Goal: Task Accomplishment & Management: Manage account settings

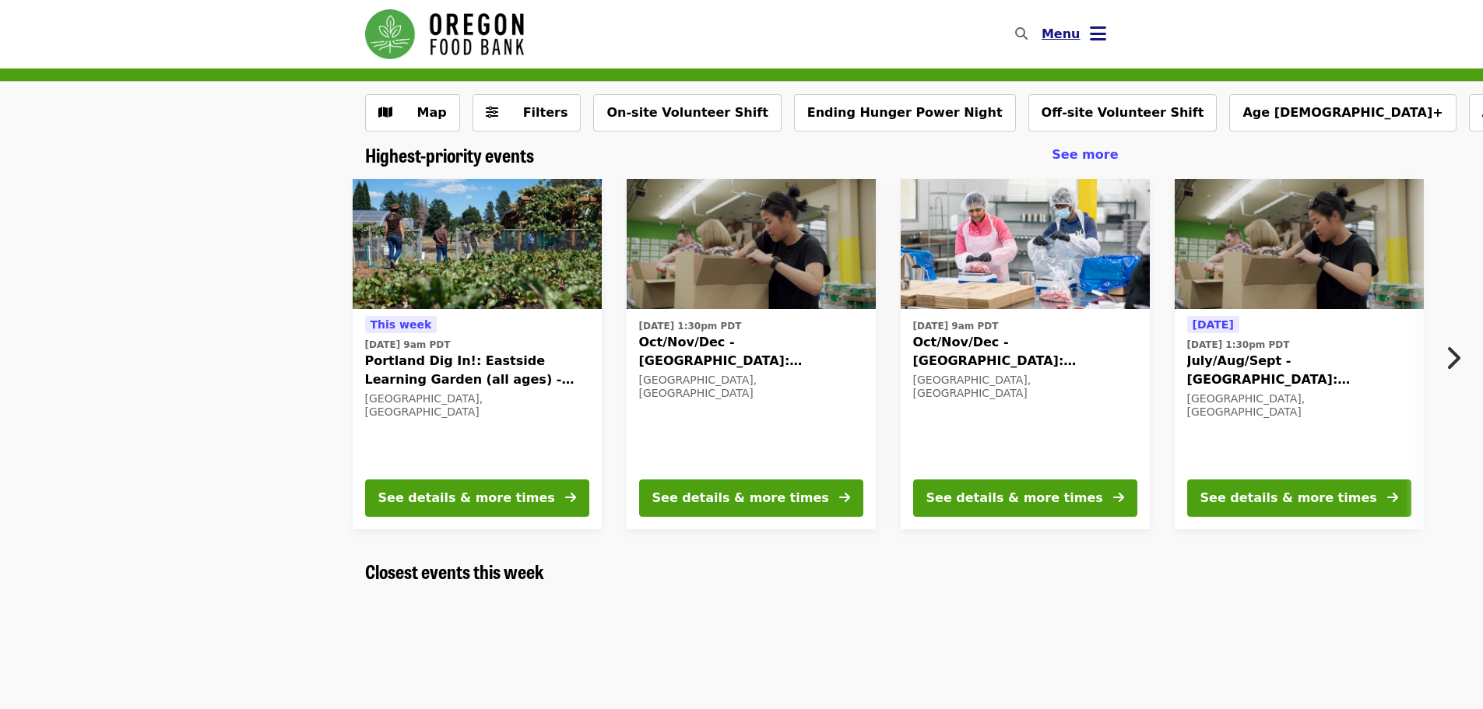
click at [1094, 37] on icon "bars icon" at bounding box center [1098, 34] width 16 height 23
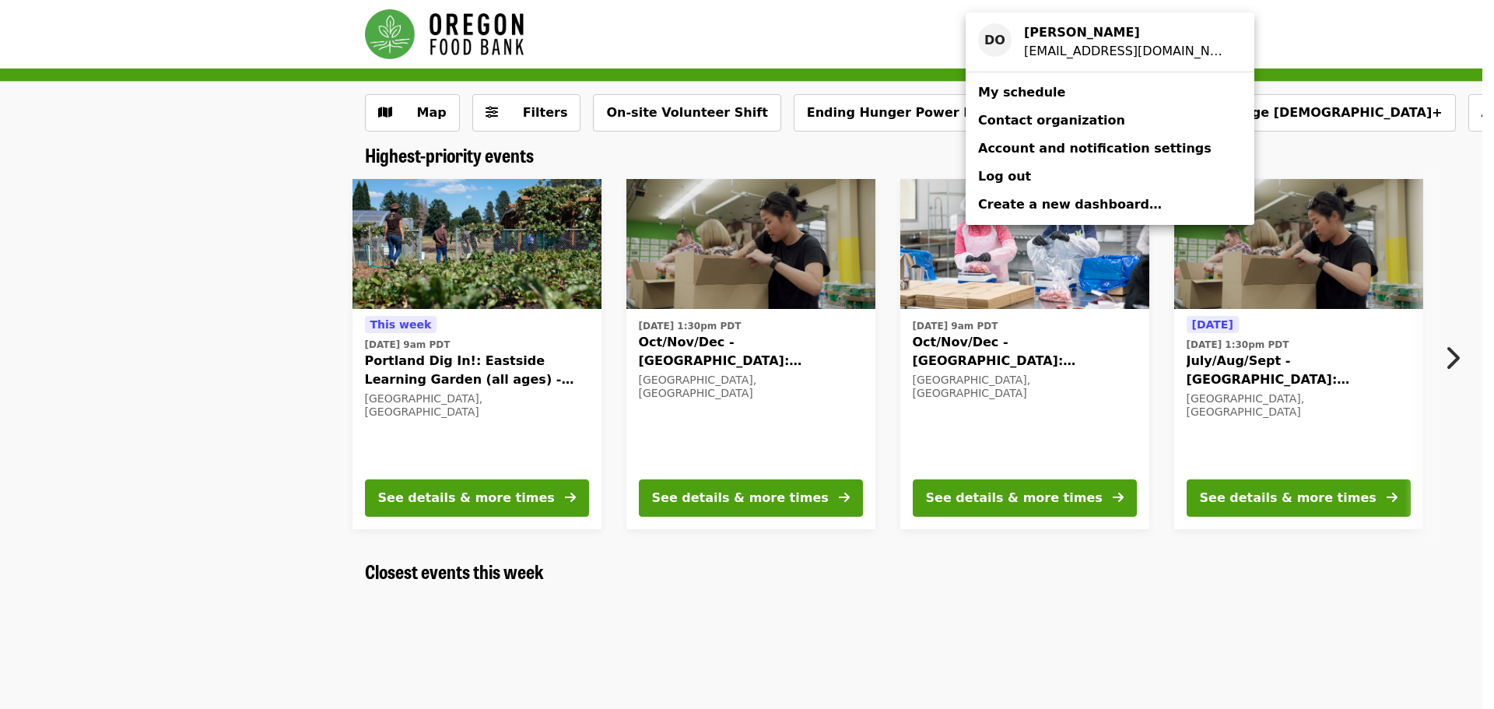
click at [1003, 95] on span "My schedule" at bounding box center [1021, 92] width 87 height 15
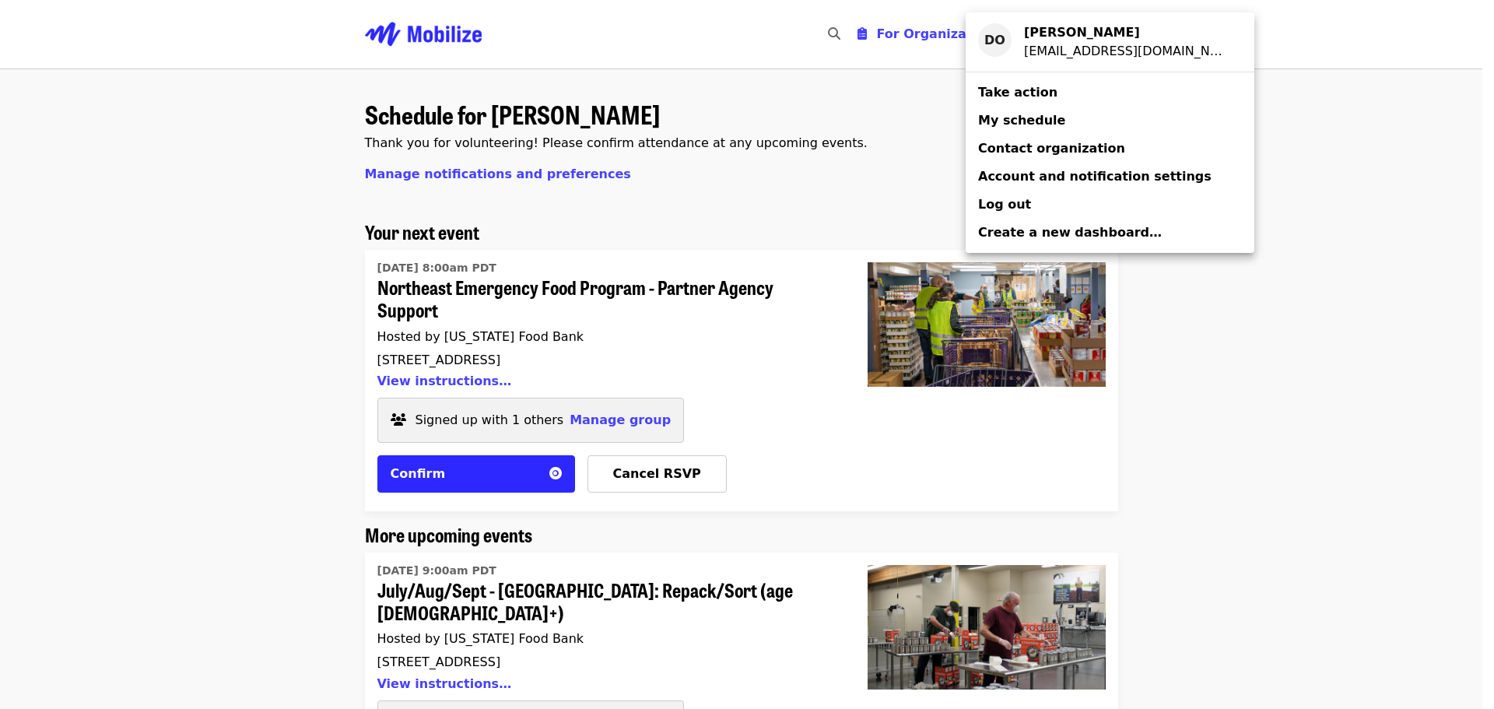
click at [1219, 381] on div "Account menu" at bounding box center [747, 354] width 1494 height 709
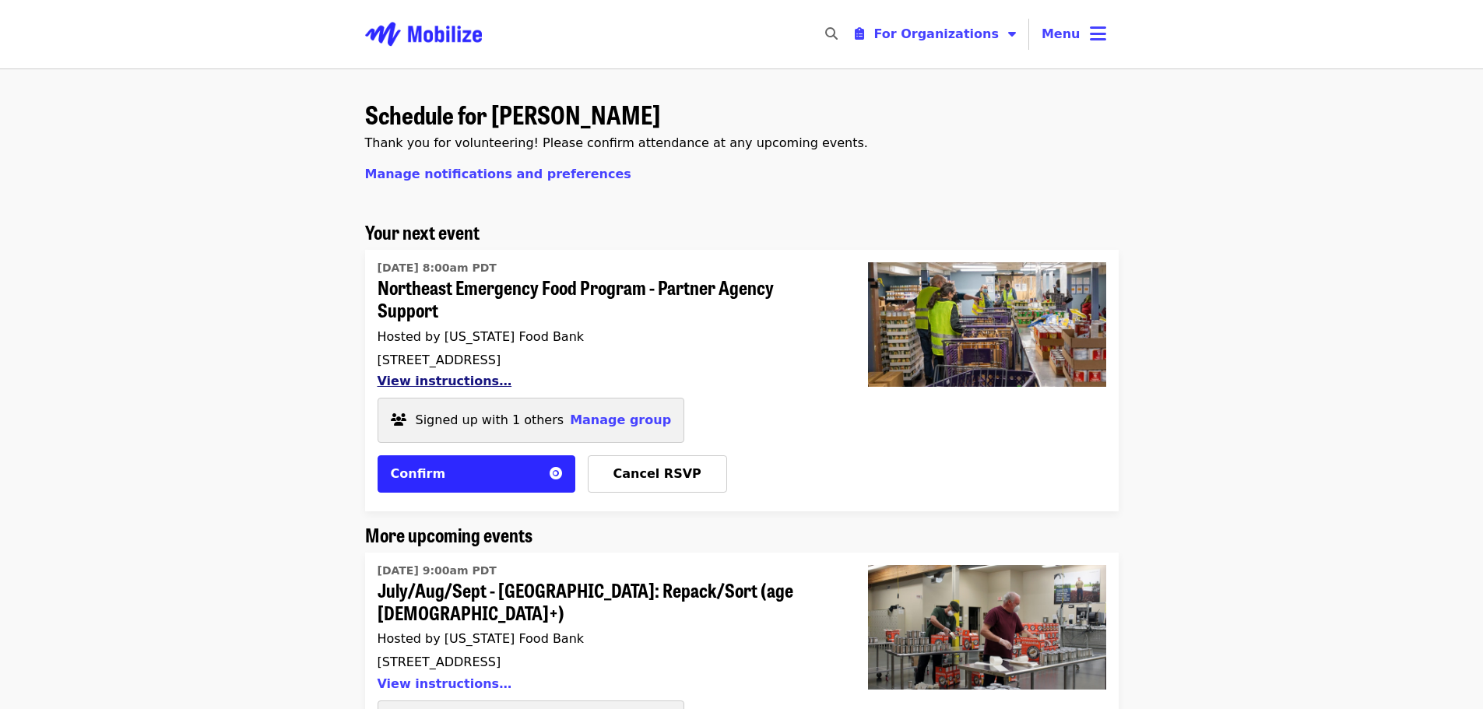
click at [394, 382] on button "View instructions…" at bounding box center [445, 381] width 135 height 15
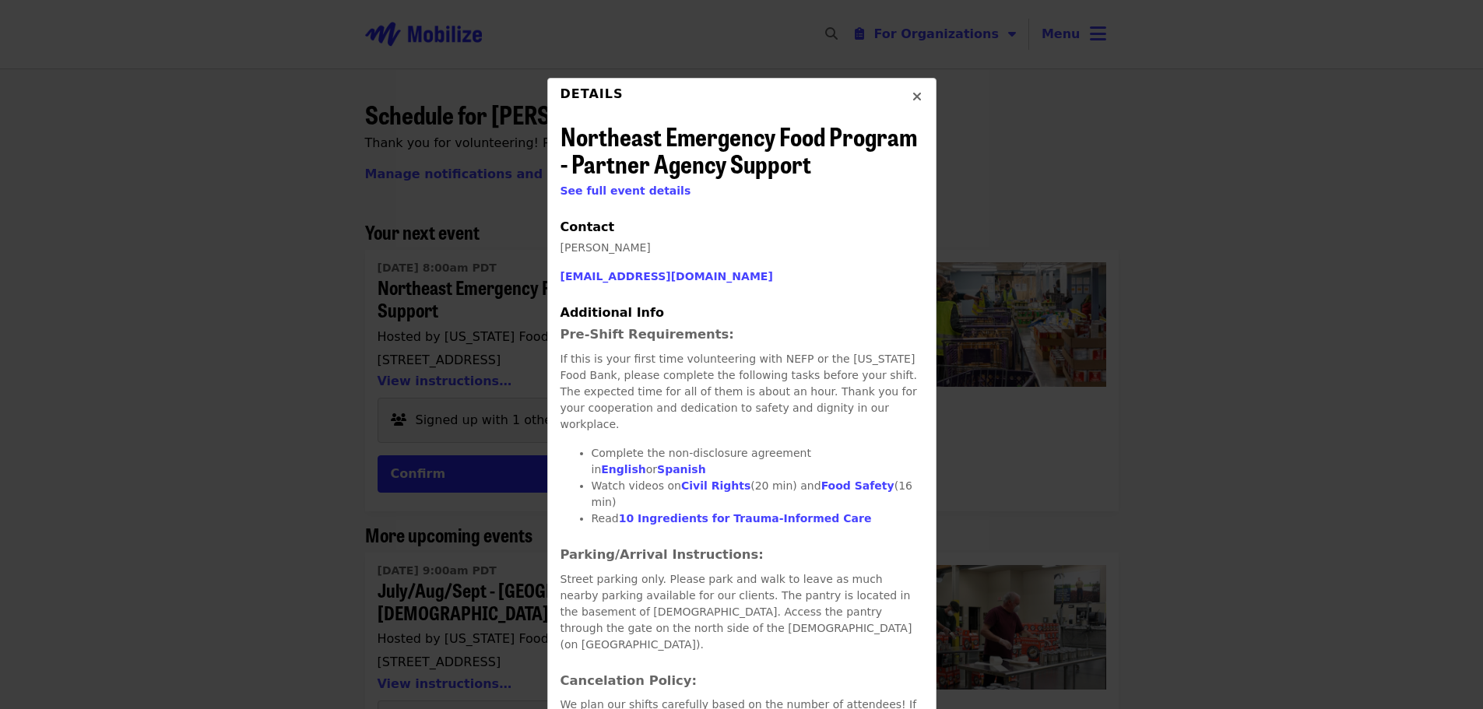
click at [912, 93] on icon "times icon" at bounding box center [916, 97] width 9 height 15
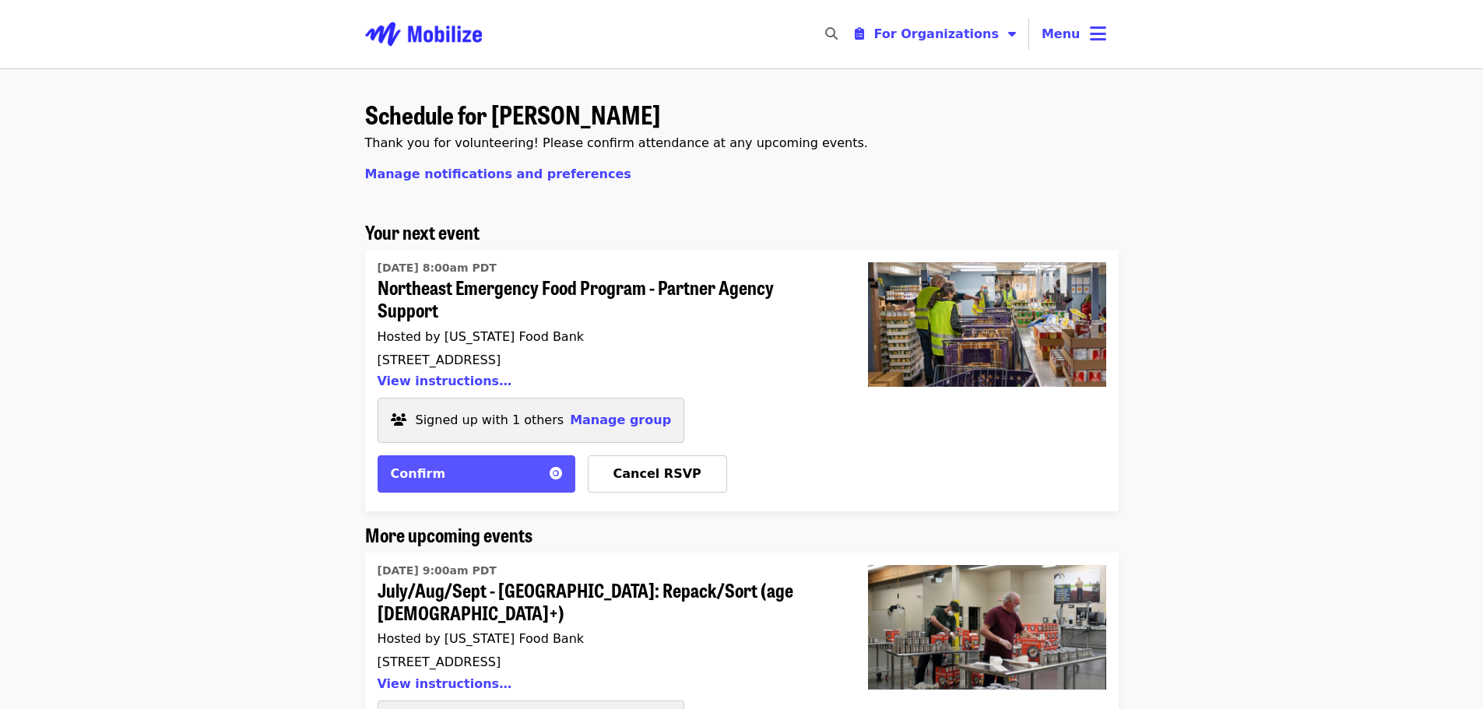
click at [451, 476] on div "Confirm" at bounding box center [465, 474] width 149 height 19
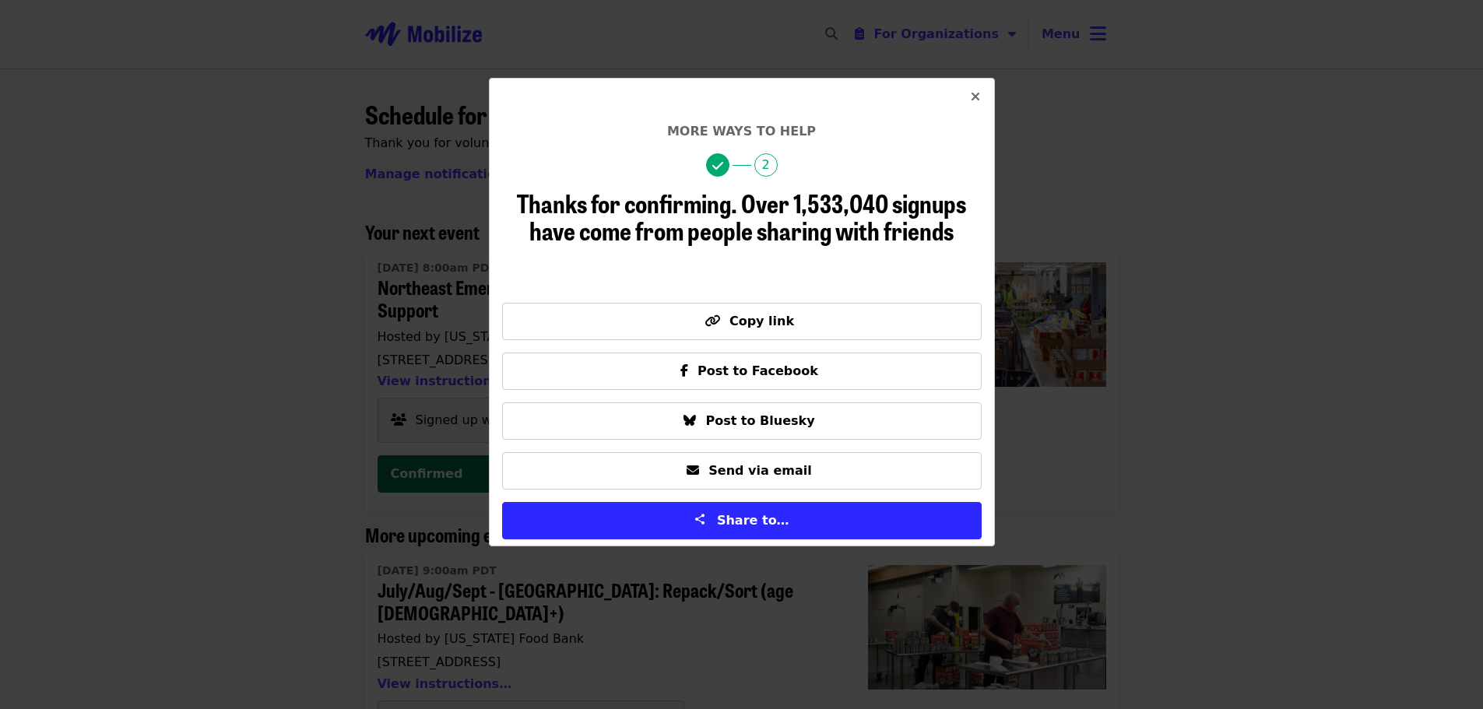
click at [975, 101] on icon "times icon" at bounding box center [975, 97] width 9 height 15
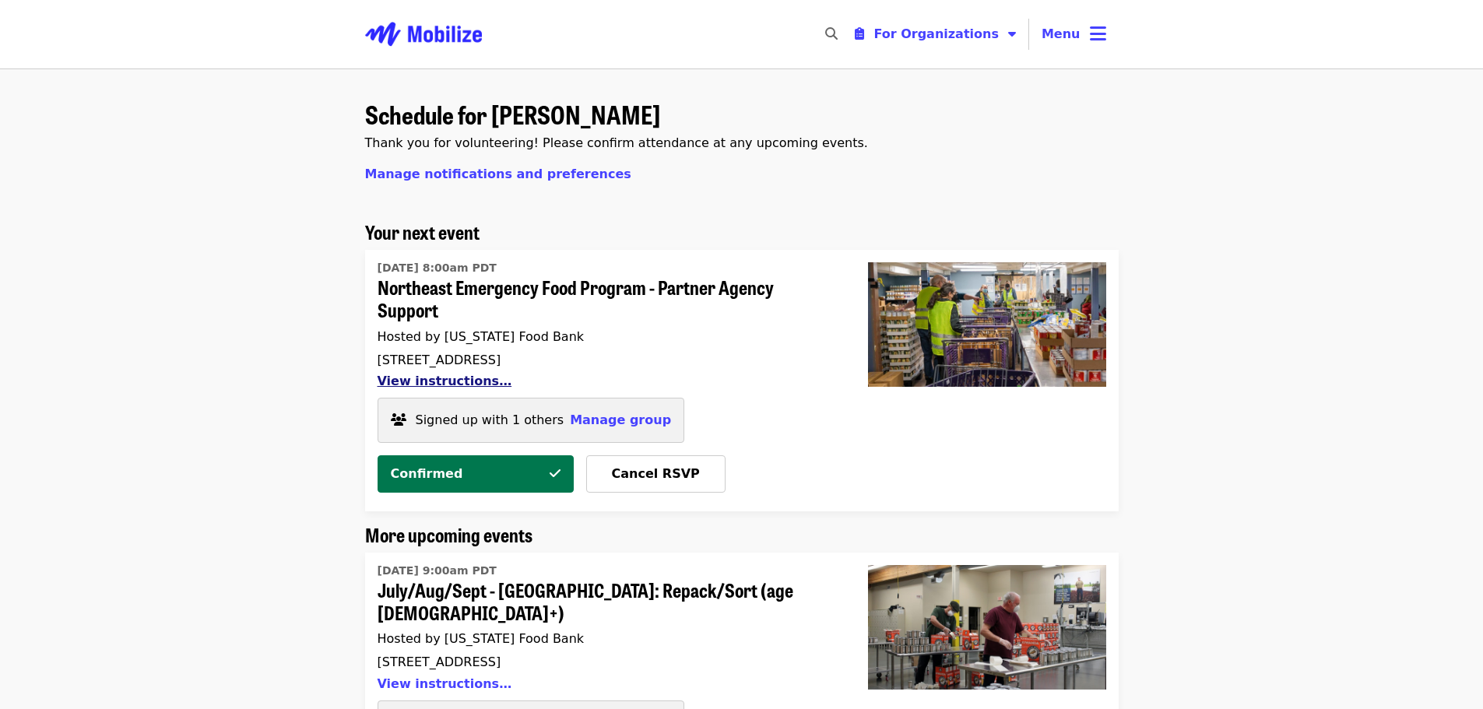
click at [426, 383] on button "View instructions…" at bounding box center [445, 381] width 135 height 15
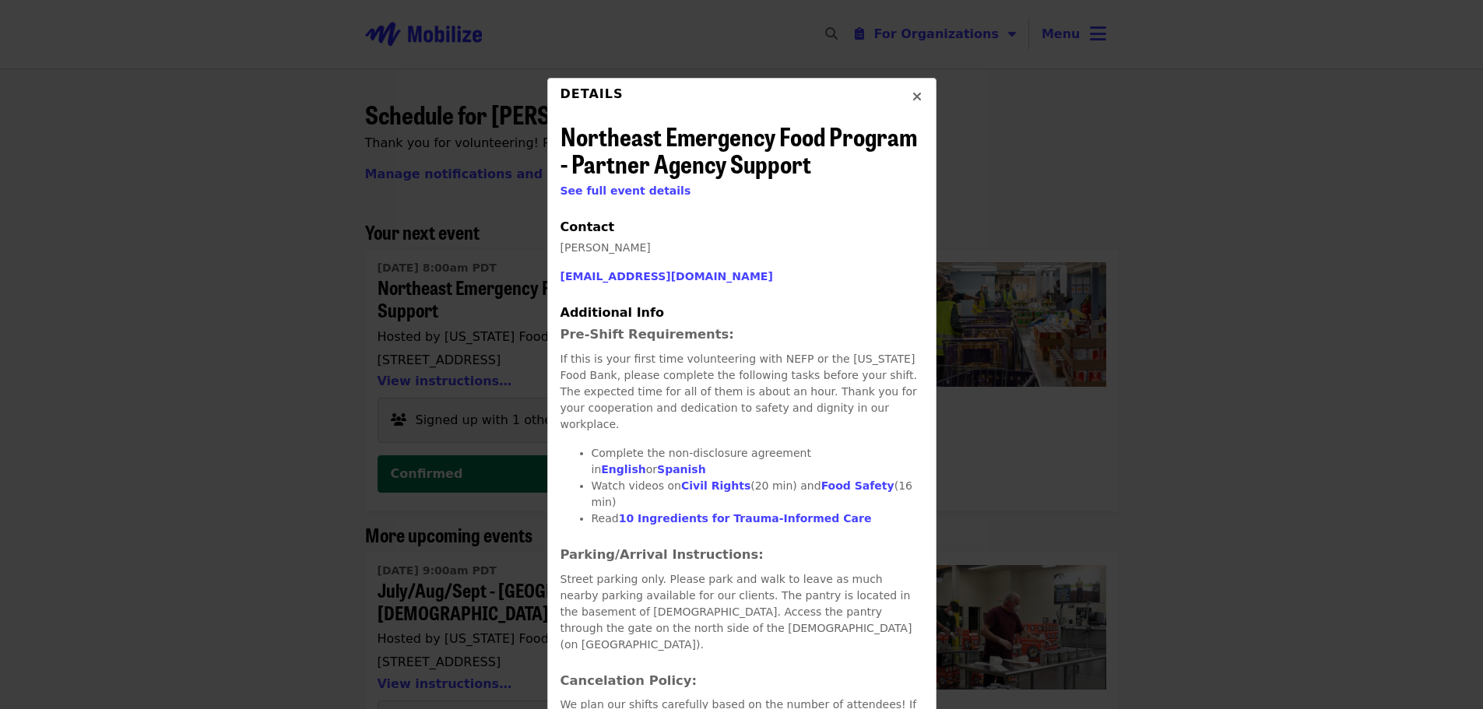
click at [645, 463] on link "English" at bounding box center [623, 469] width 44 height 12
